Goal: Transaction & Acquisition: Purchase product/service

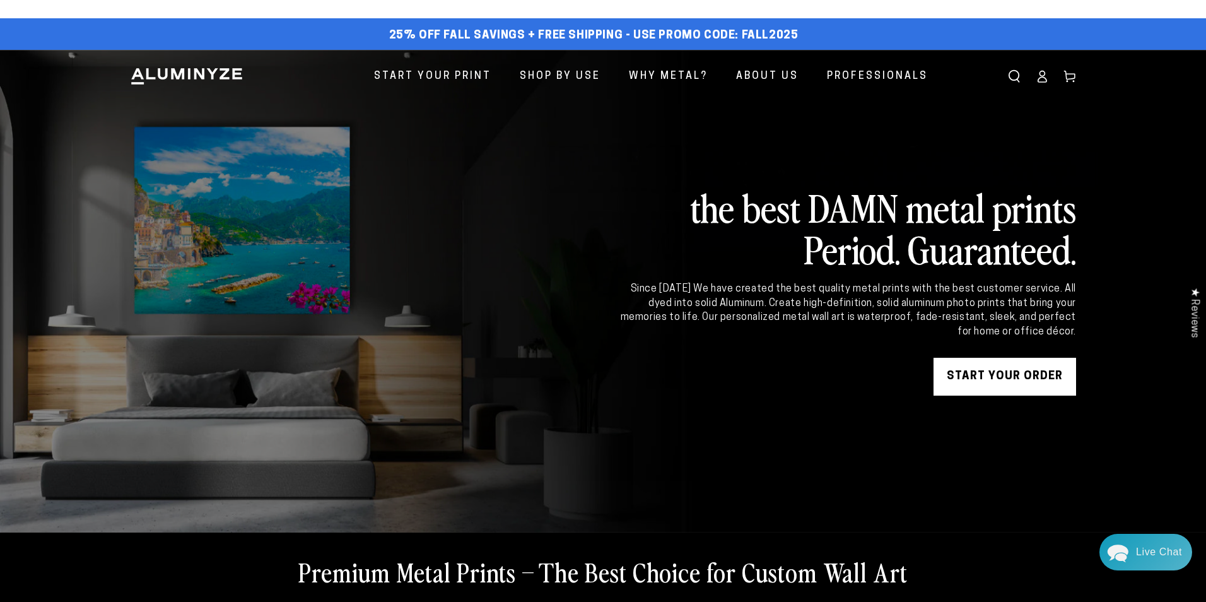
click at [432, 78] on div "Close dialog Get 35% Off + Free Shipping on Your First Order! Plus, enjoy early…" at bounding box center [603, 301] width 1206 height 602
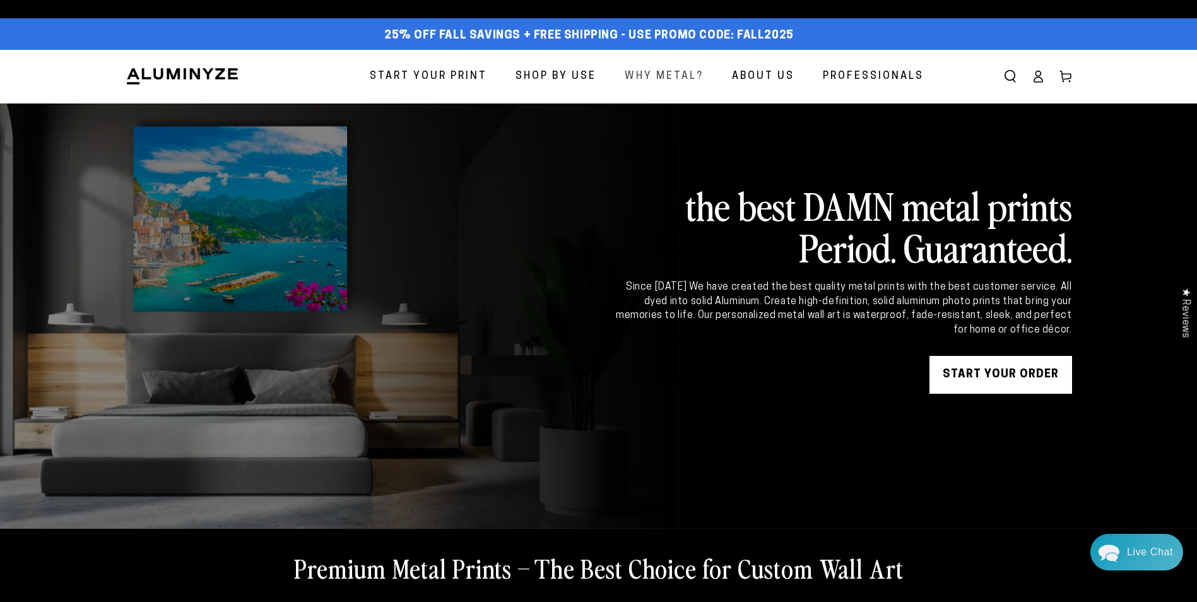
click at [662, 74] on span "Why Metal?" at bounding box center [664, 77] width 79 height 18
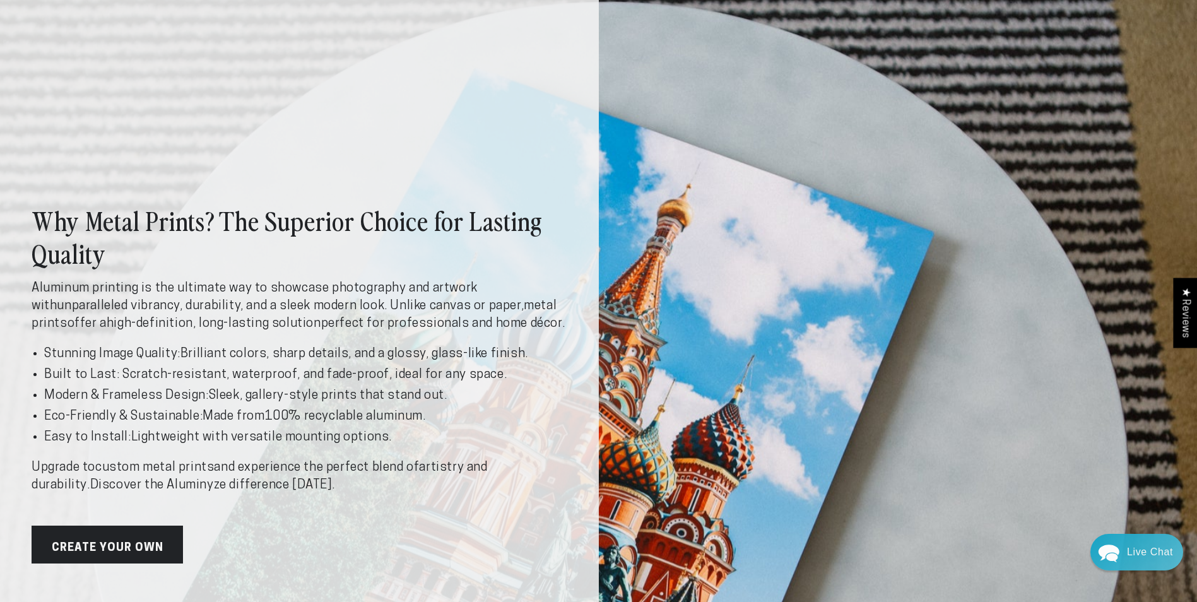
scroll to position [32, 0]
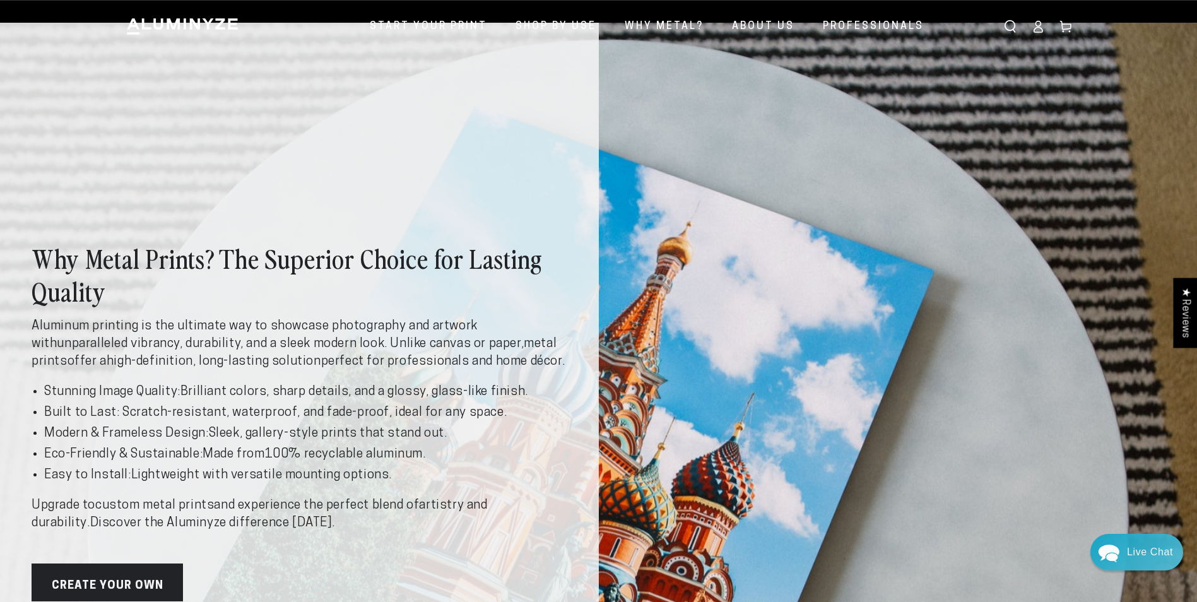
click at [132, 579] on link "Create Your Own" at bounding box center [107, 582] width 151 height 38
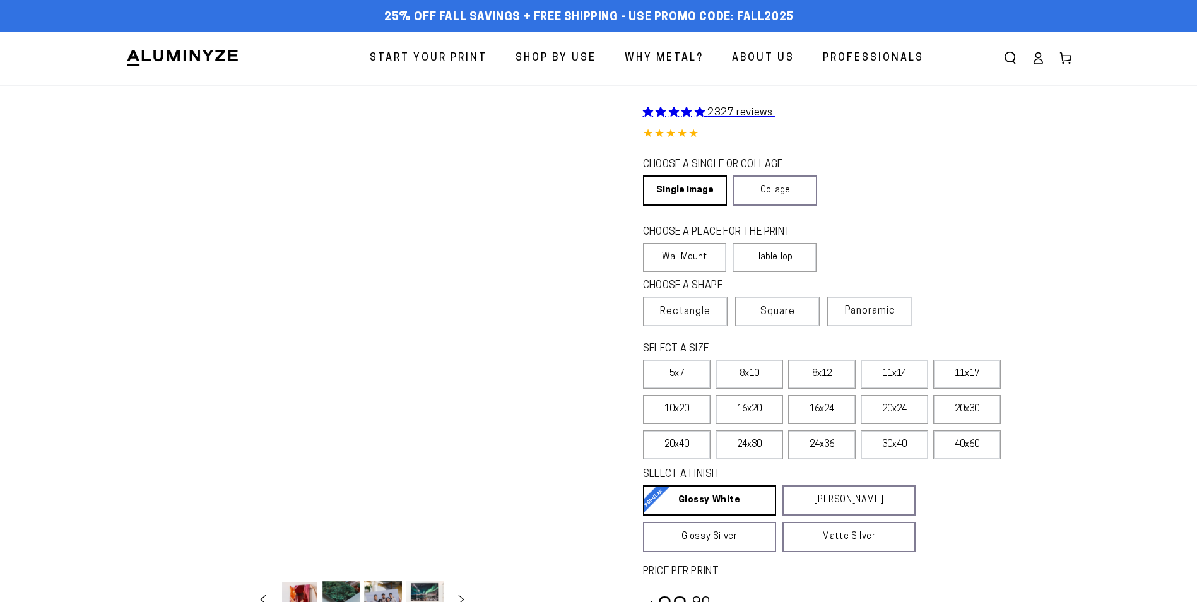
select select "**********"
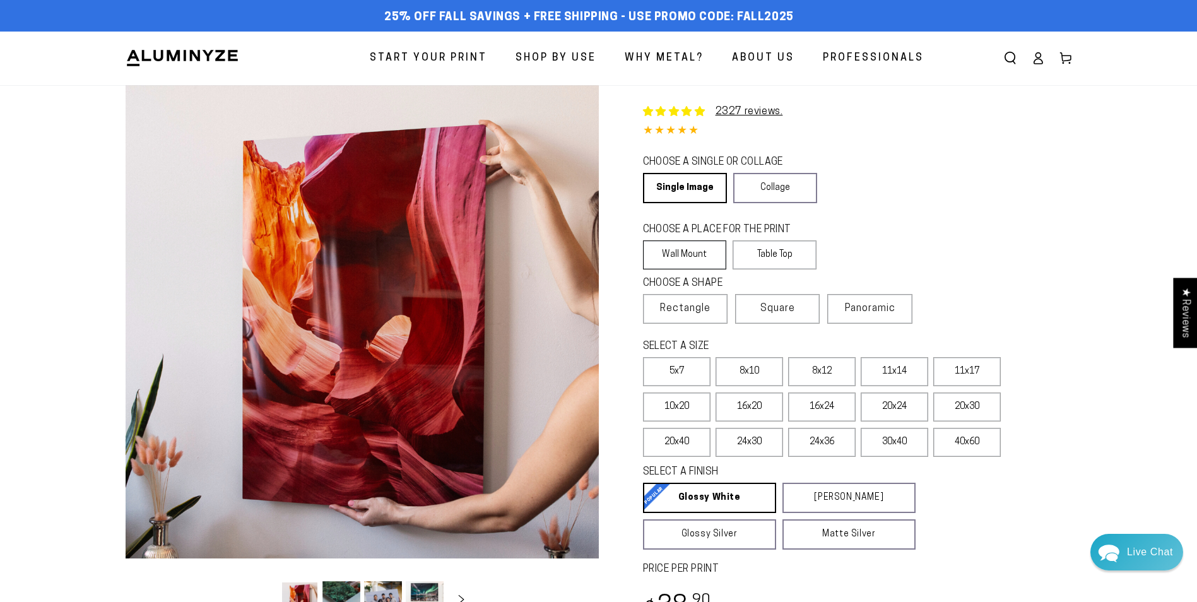
click at [686, 245] on label "Wall Mount" at bounding box center [685, 254] width 84 height 29
click at [775, 312] on span "Square" at bounding box center [777, 308] width 35 height 15
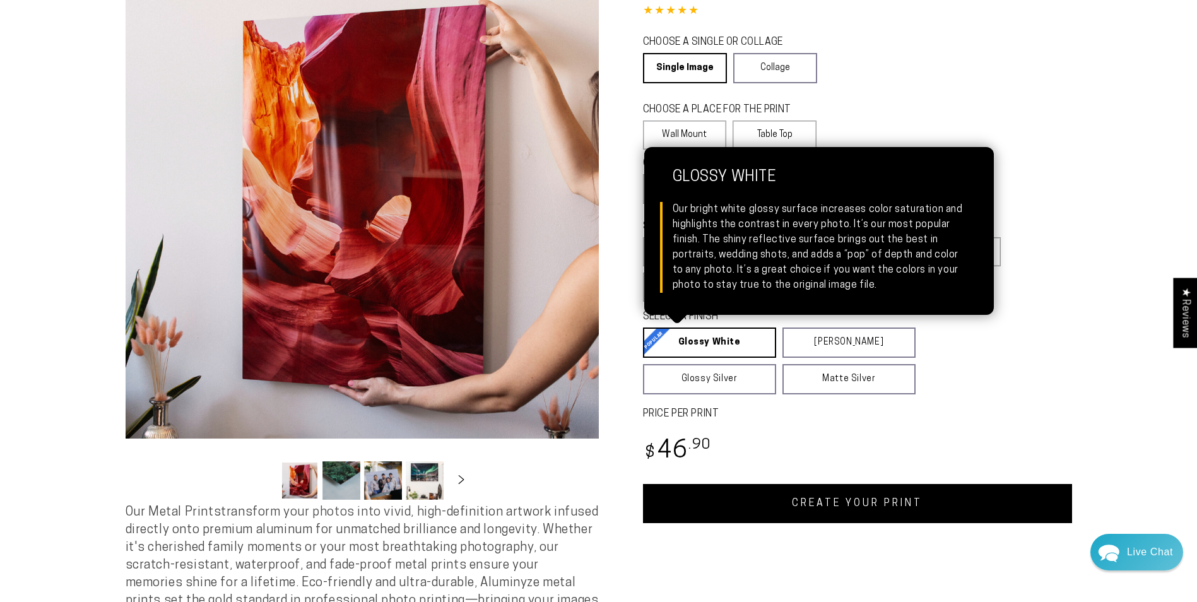
scroll to position [126, 0]
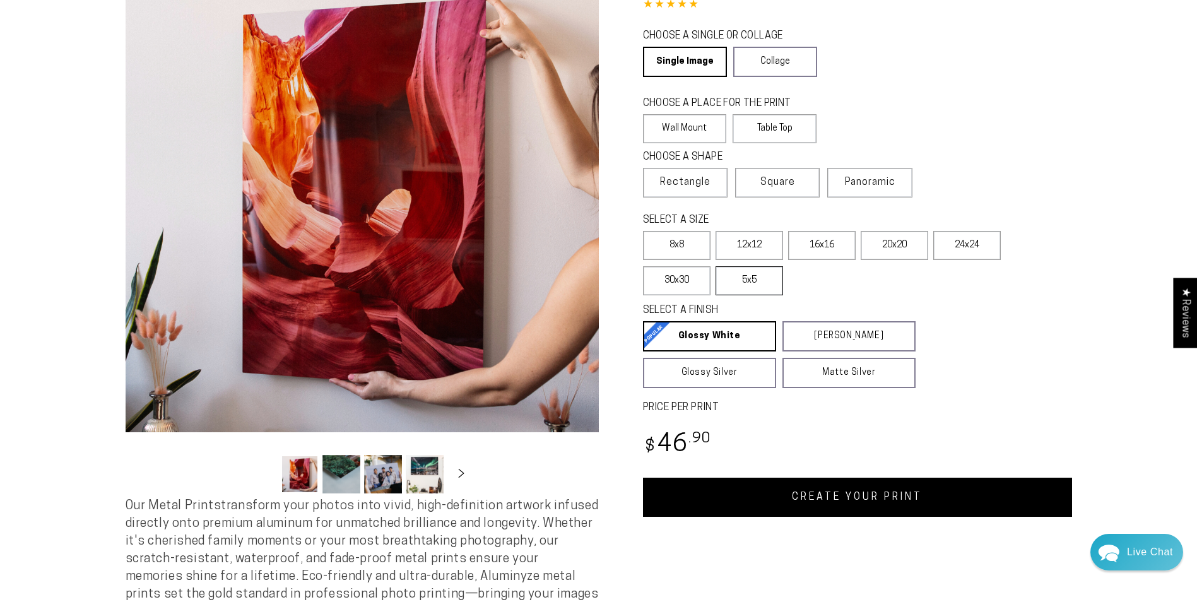
click at [744, 276] on label "5x5" at bounding box center [749, 280] width 68 height 29
click at [831, 243] on label "16x16" at bounding box center [822, 245] width 68 height 29
click at [890, 243] on label "20x20" at bounding box center [895, 245] width 68 height 29
